Goal: Transaction & Acquisition: Subscribe to service/newsletter

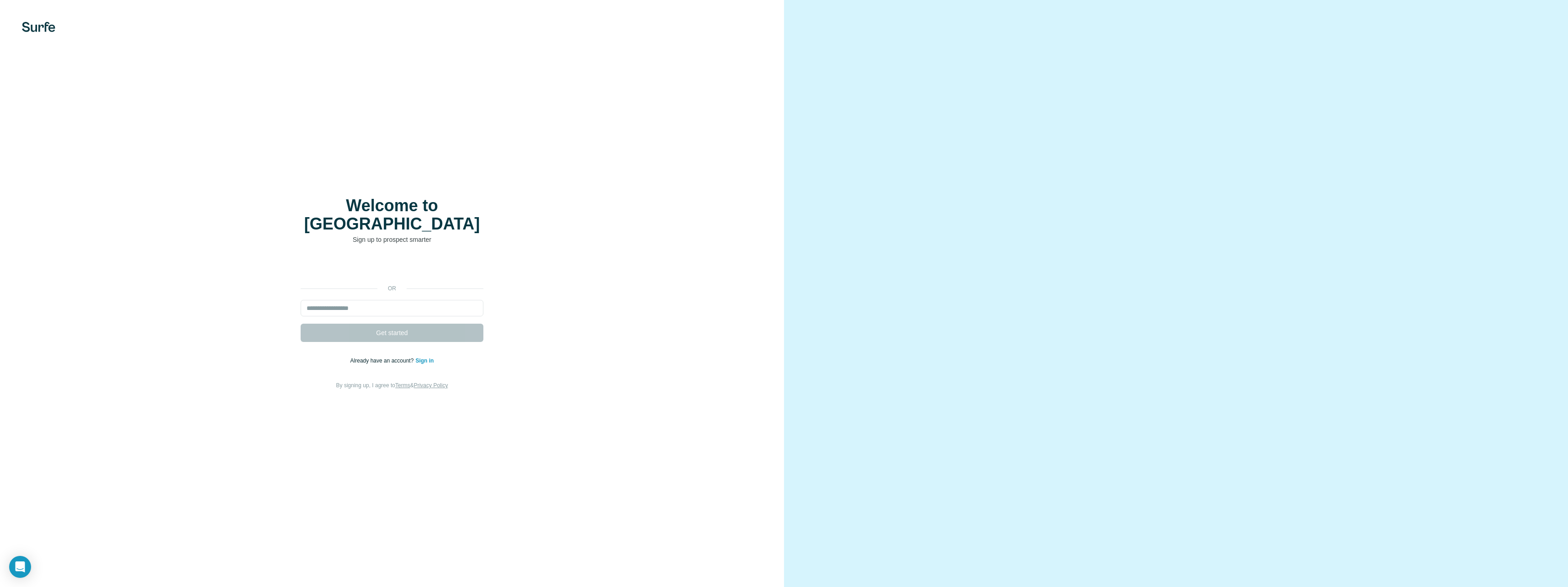
click at [354, 307] on form "Get started" at bounding box center [392, 320] width 183 height 42
click at [356, 300] on input "email" at bounding box center [392, 308] width 183 height 16
type input "**********"
click at [383, 328] on span "Get started" at bounding box center [392, 332] width 32 height 9
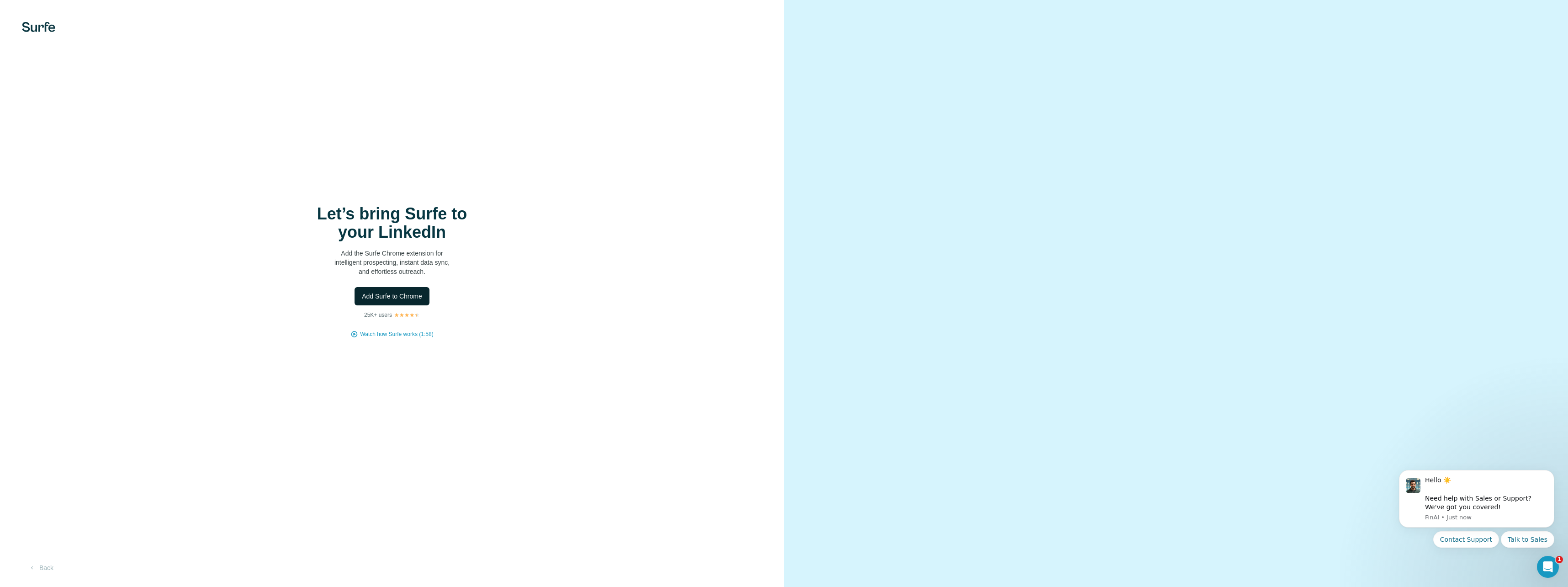
click at [394, 301] on button "Add Surfe to Chrome" at bounding box center [391, 296] width 75 height 18
click at [383, 301] on button "Add Surfe to Chrome" at bounding box center [391, 296] width 75 height 18
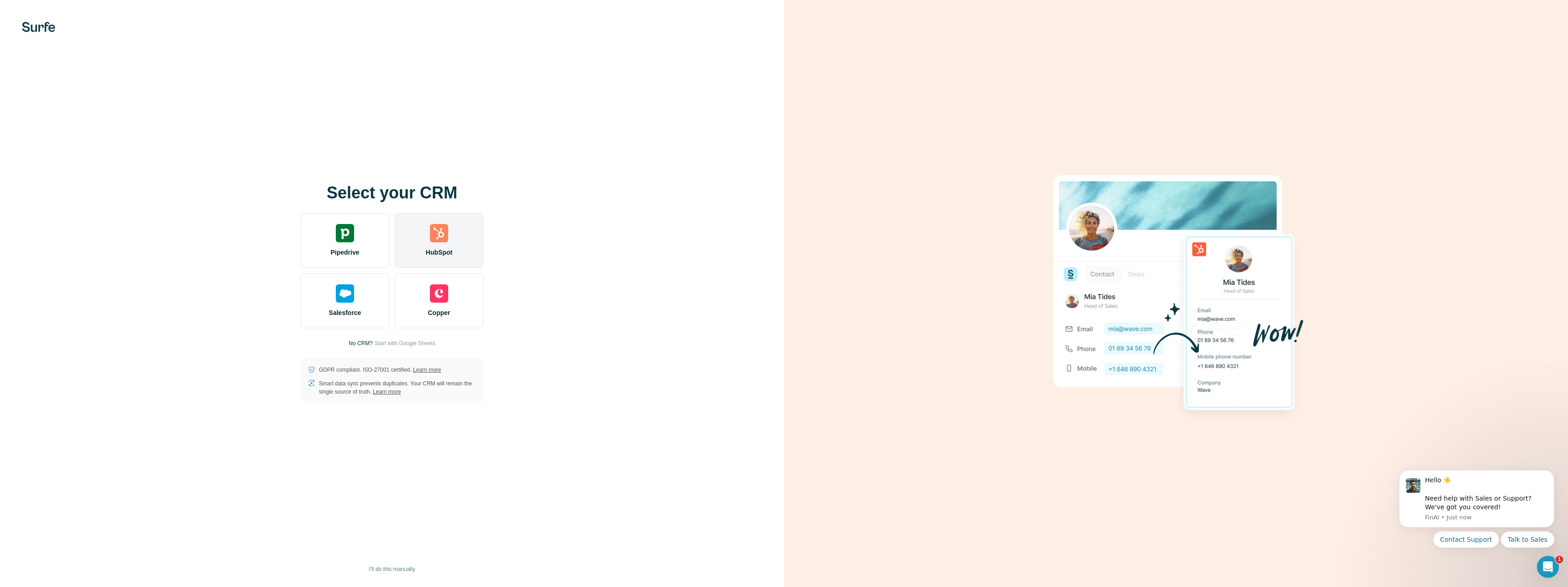
click at [453, 244] on div "HubSpot" at bounding box center [439, 241] width 89 height 55
